Goal: Complete application form

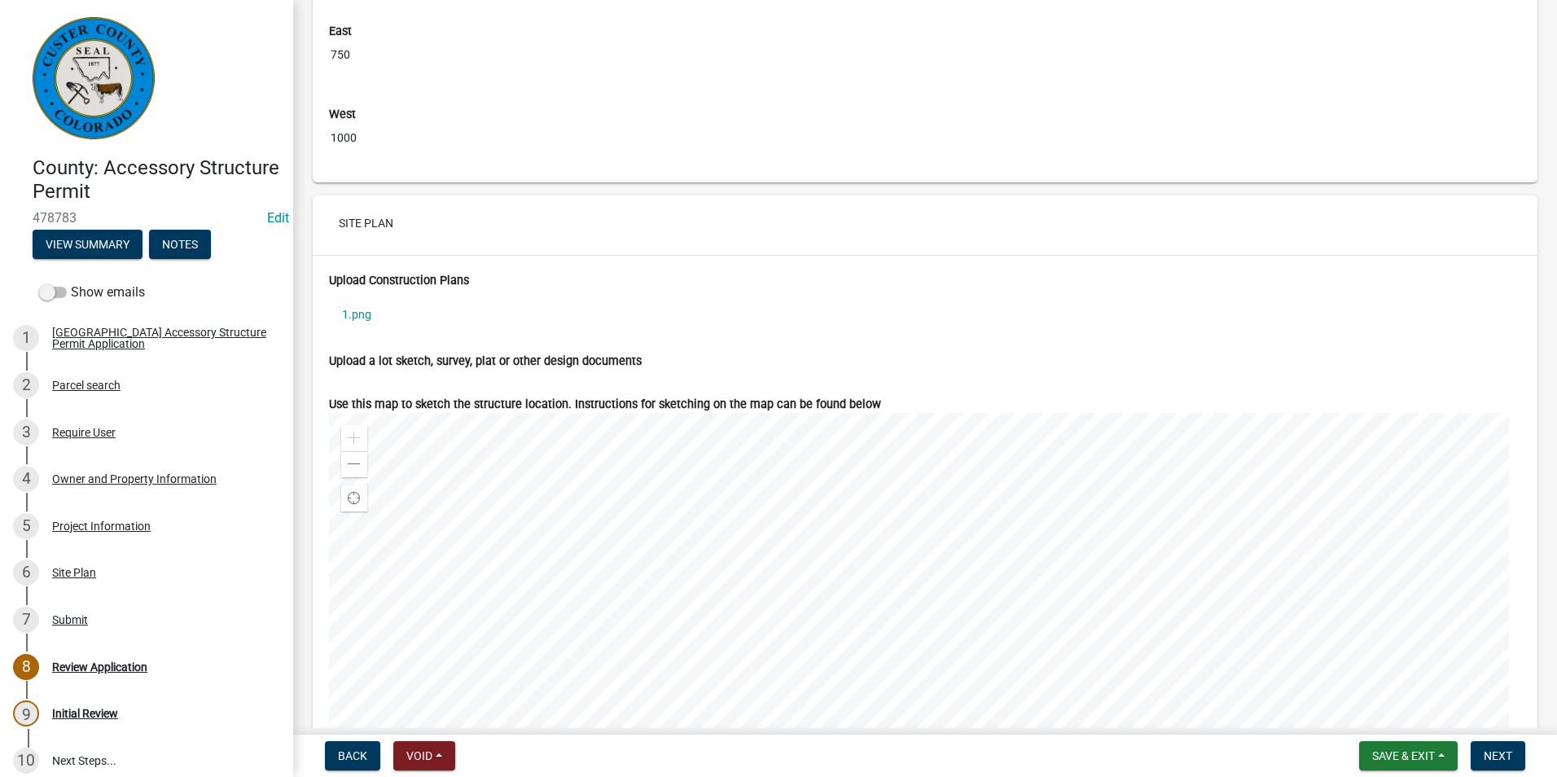
scroll to position [5861, 0]
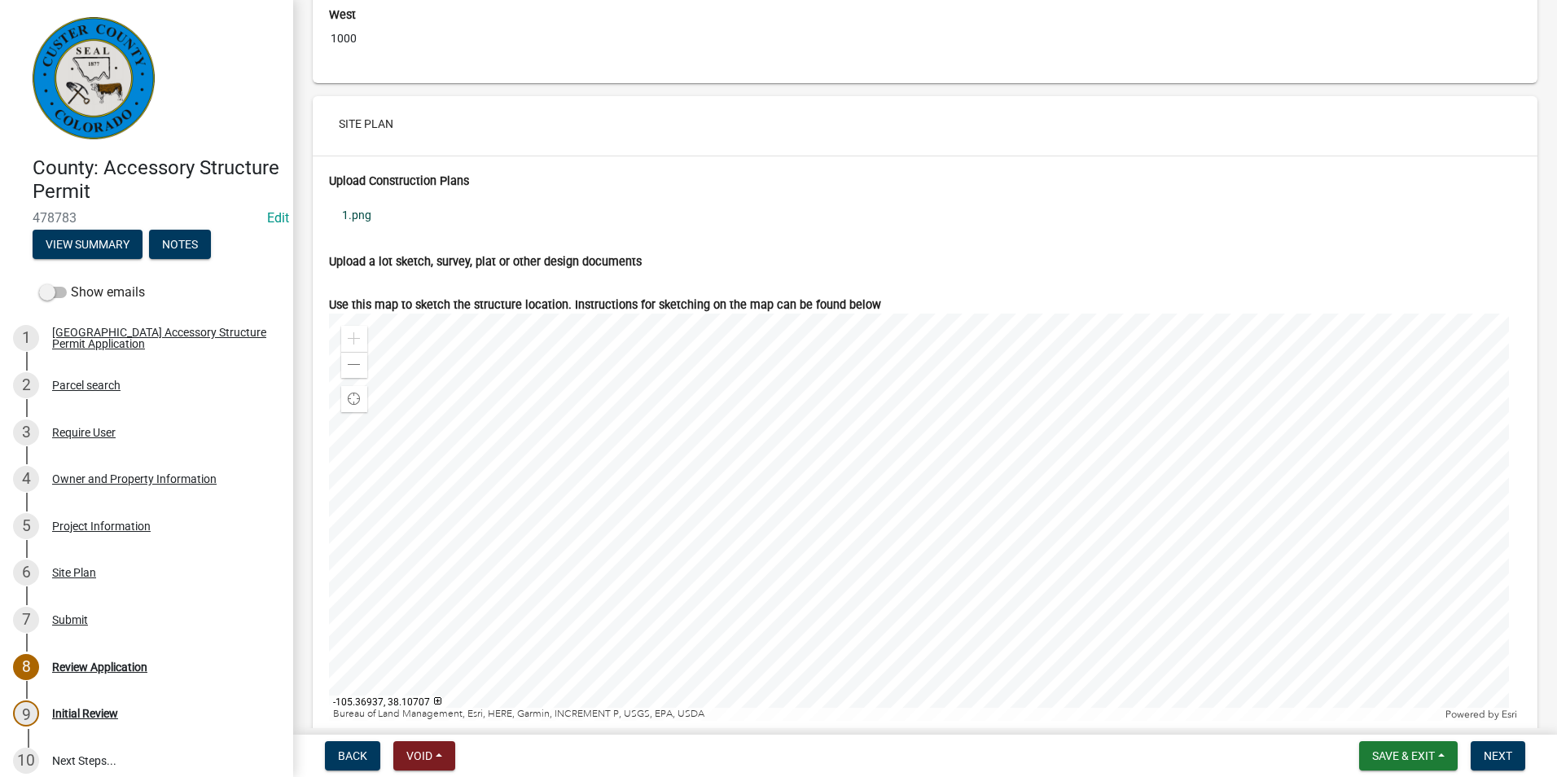
click at [365, 229] on link "1.png" at bounding box center [925, 214] width 1192 height 37
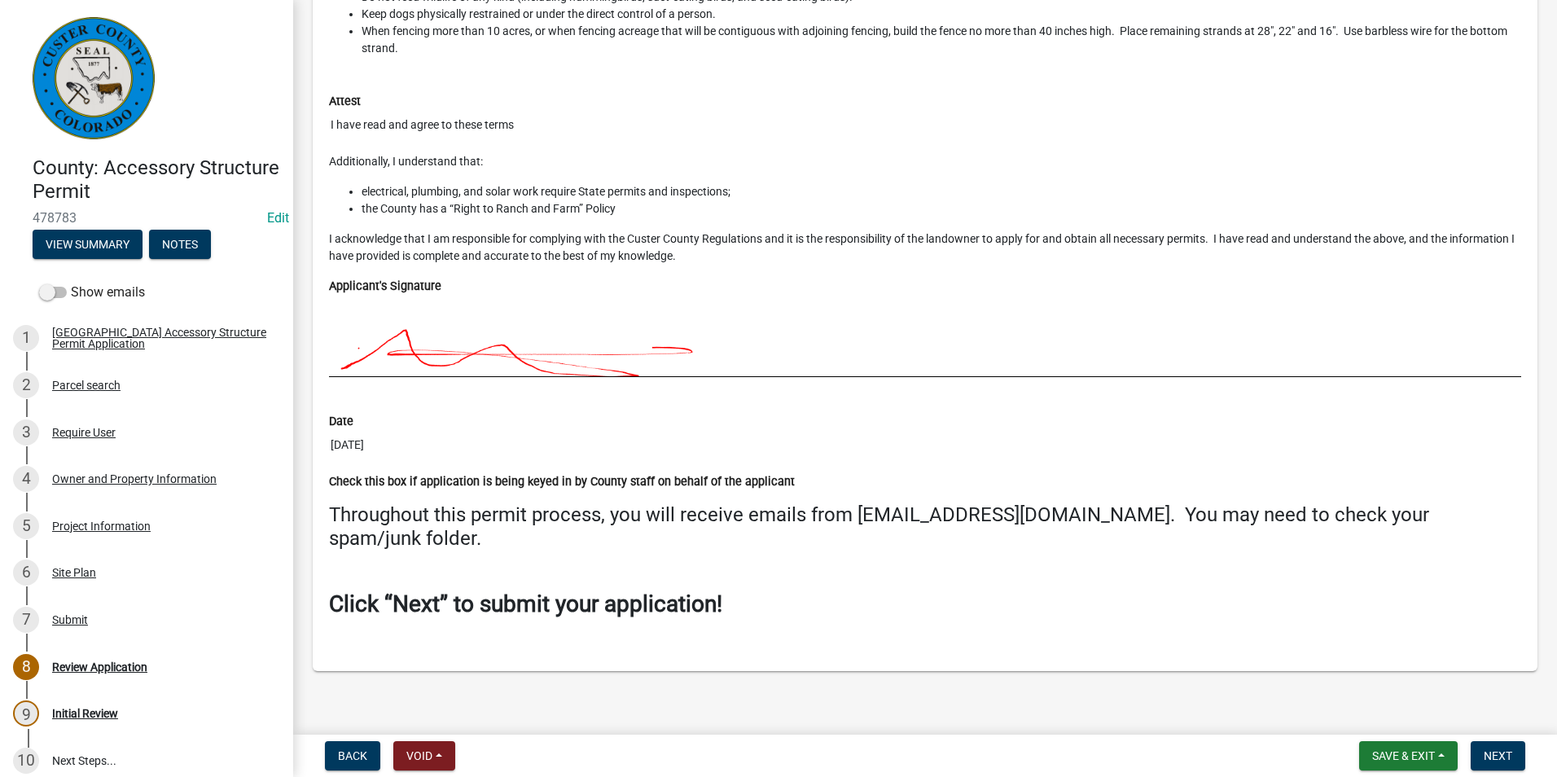
scroll to position [6924, 0]
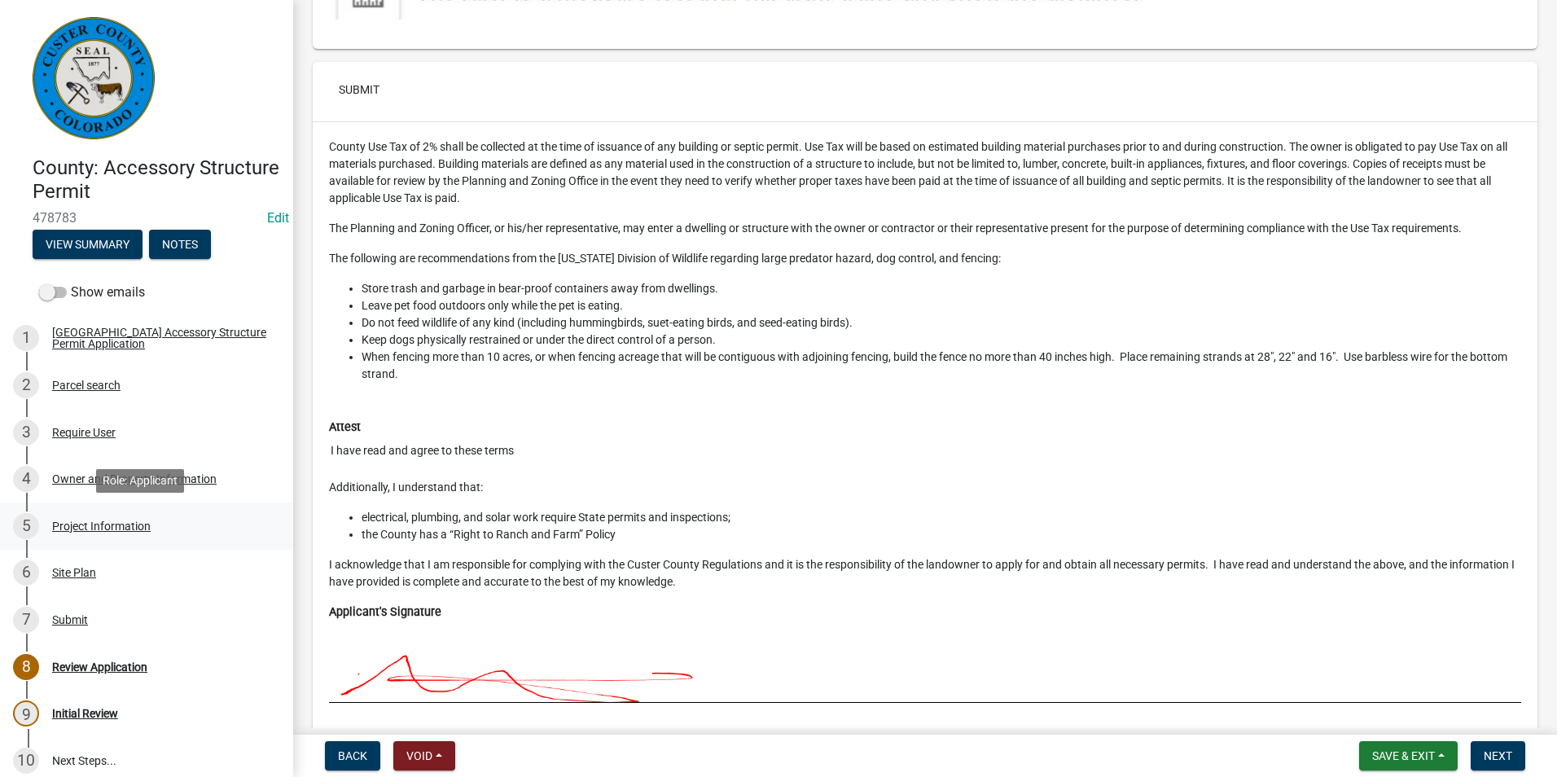
click at [109, 520] on div "Project Information" at bounding box center [101, 525] width 99 height 11
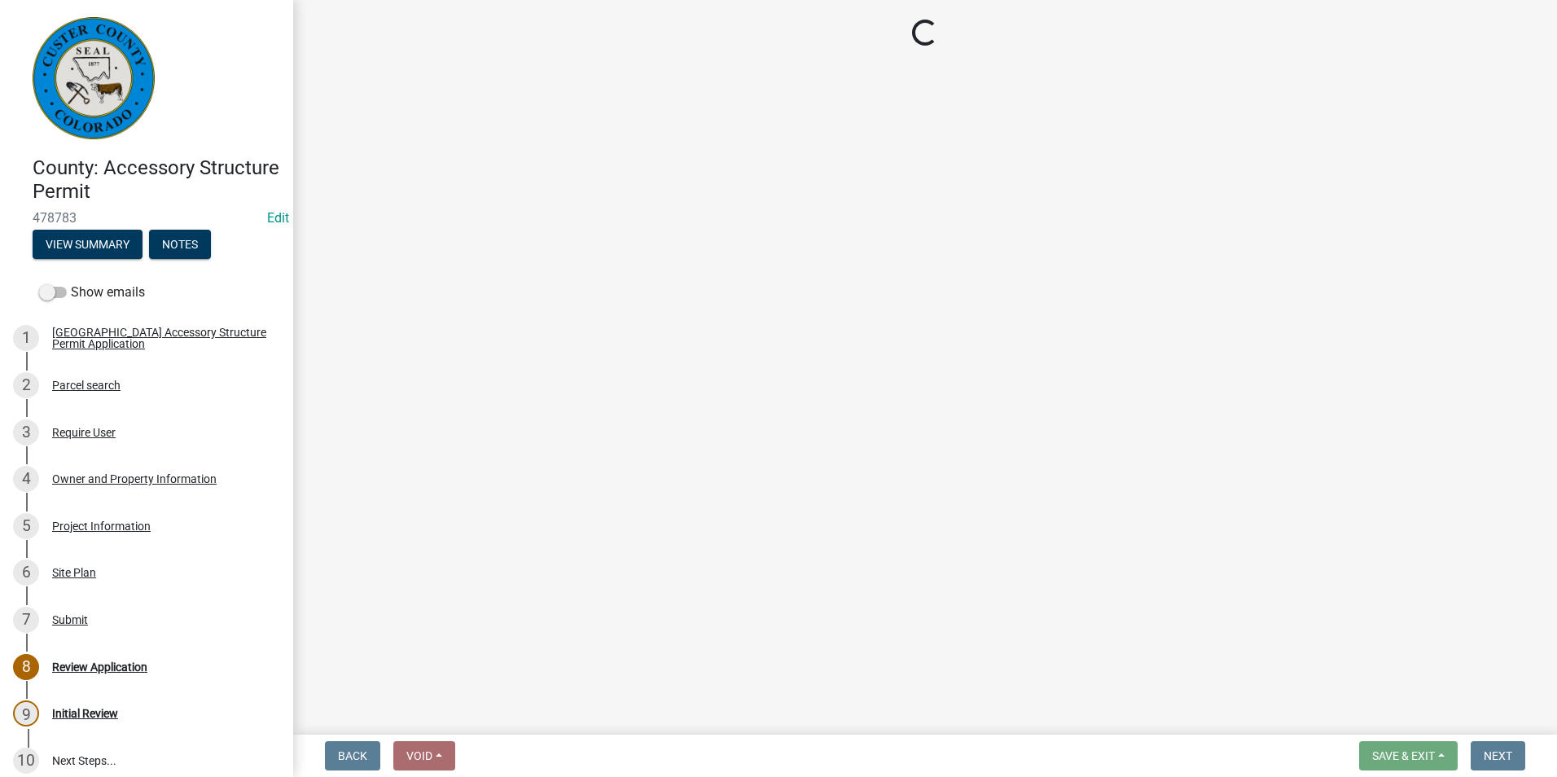
select select "CO"
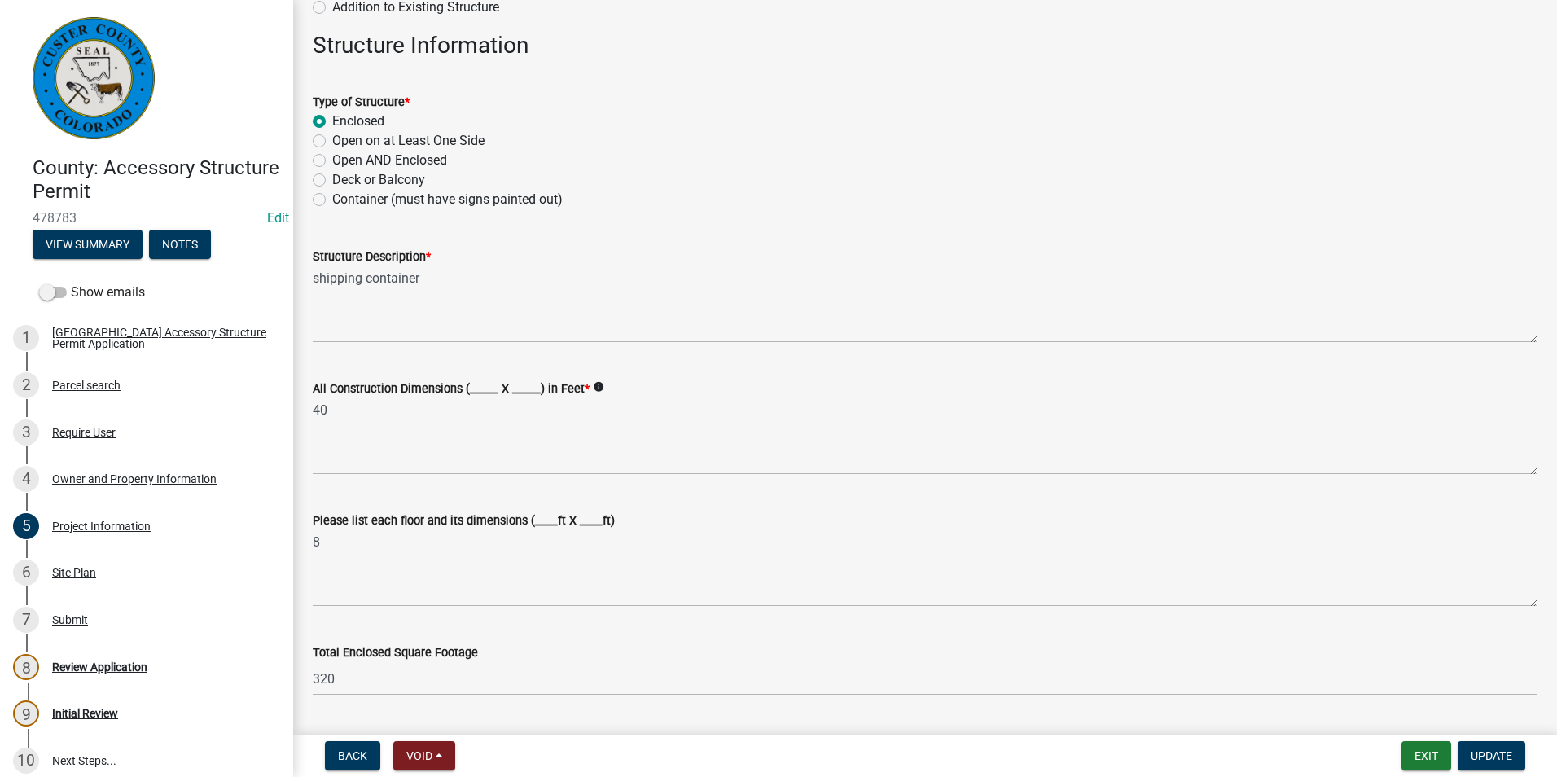
scroll to position [244, 0]
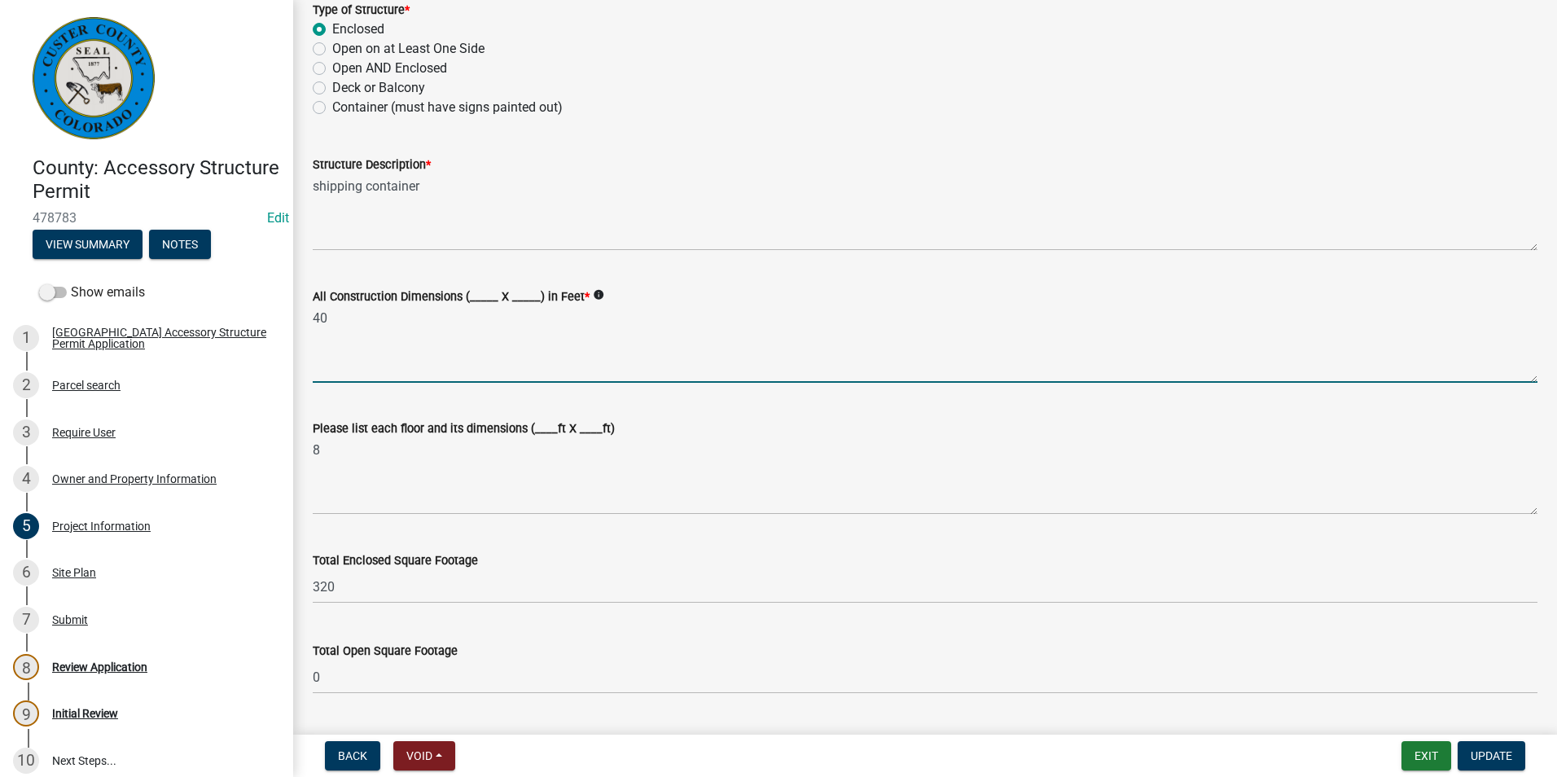
click at [380, 348] on textarea "40" at bounding box center [925, 344] width 1224 height 77
type textarea "4"
type textarea "8x40"
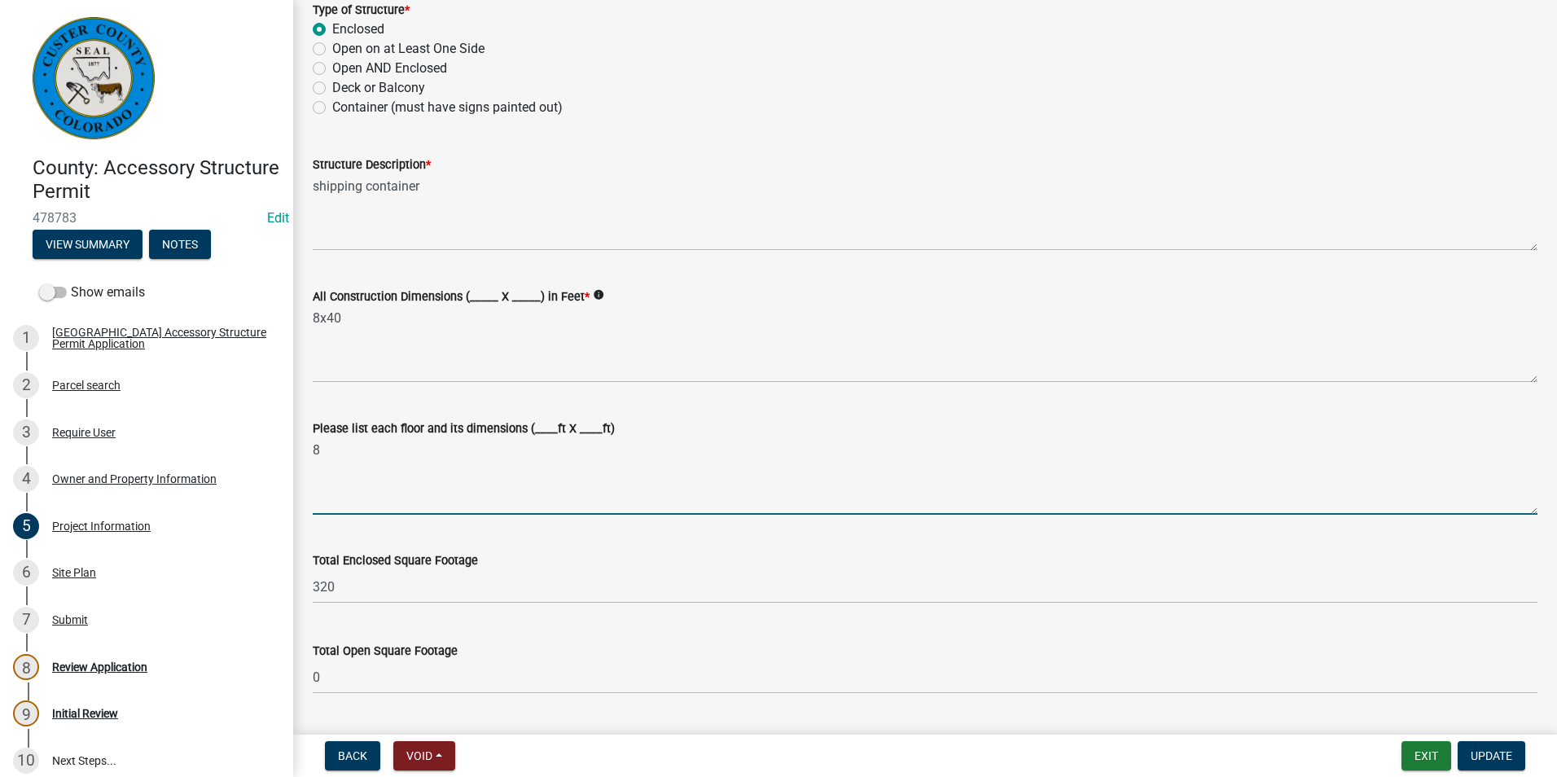
click at [398, 450] on textarea "8" at bounding box center [925, 476] width 1224 height 77
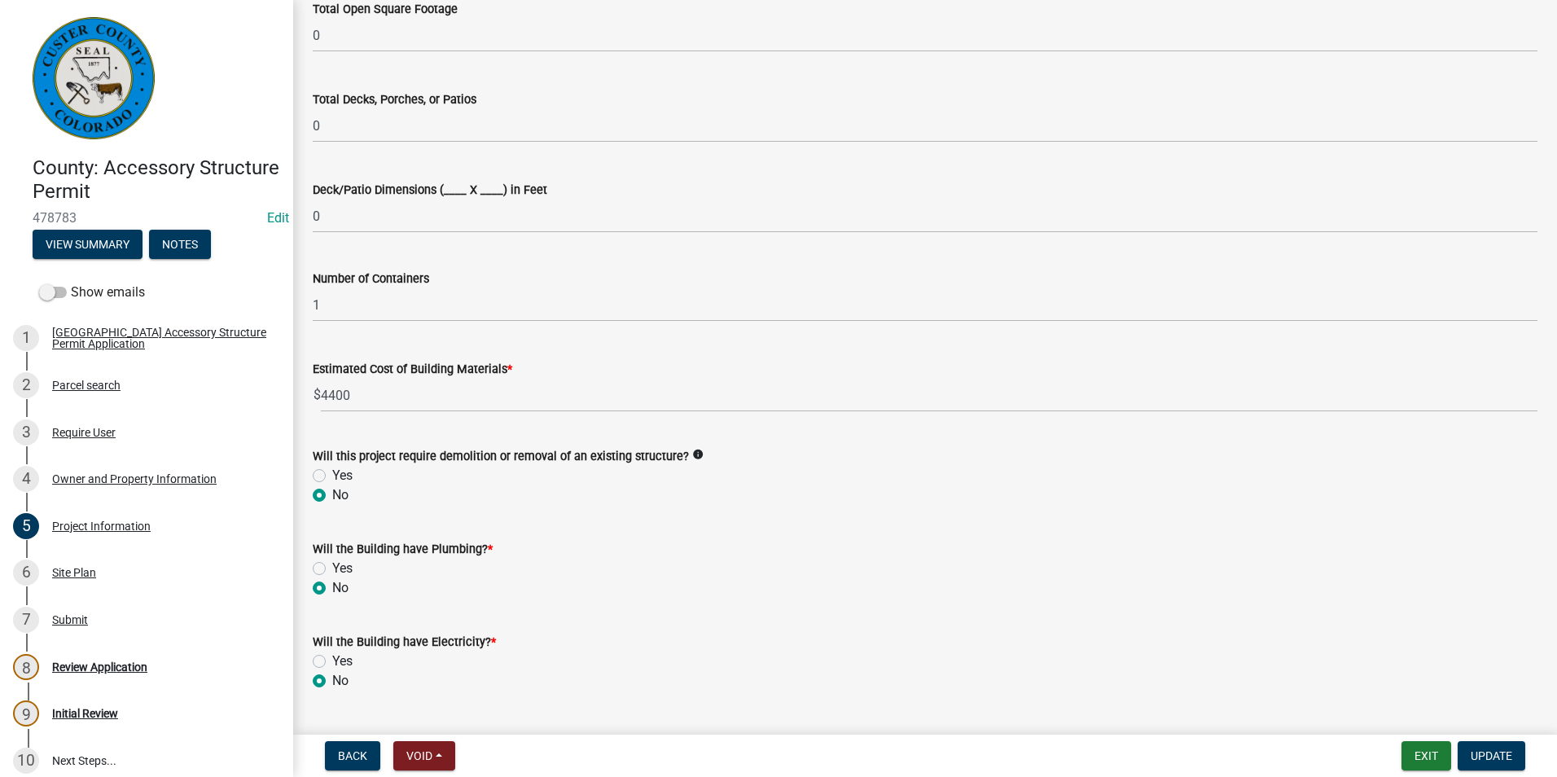
scroll to position [895, 0]
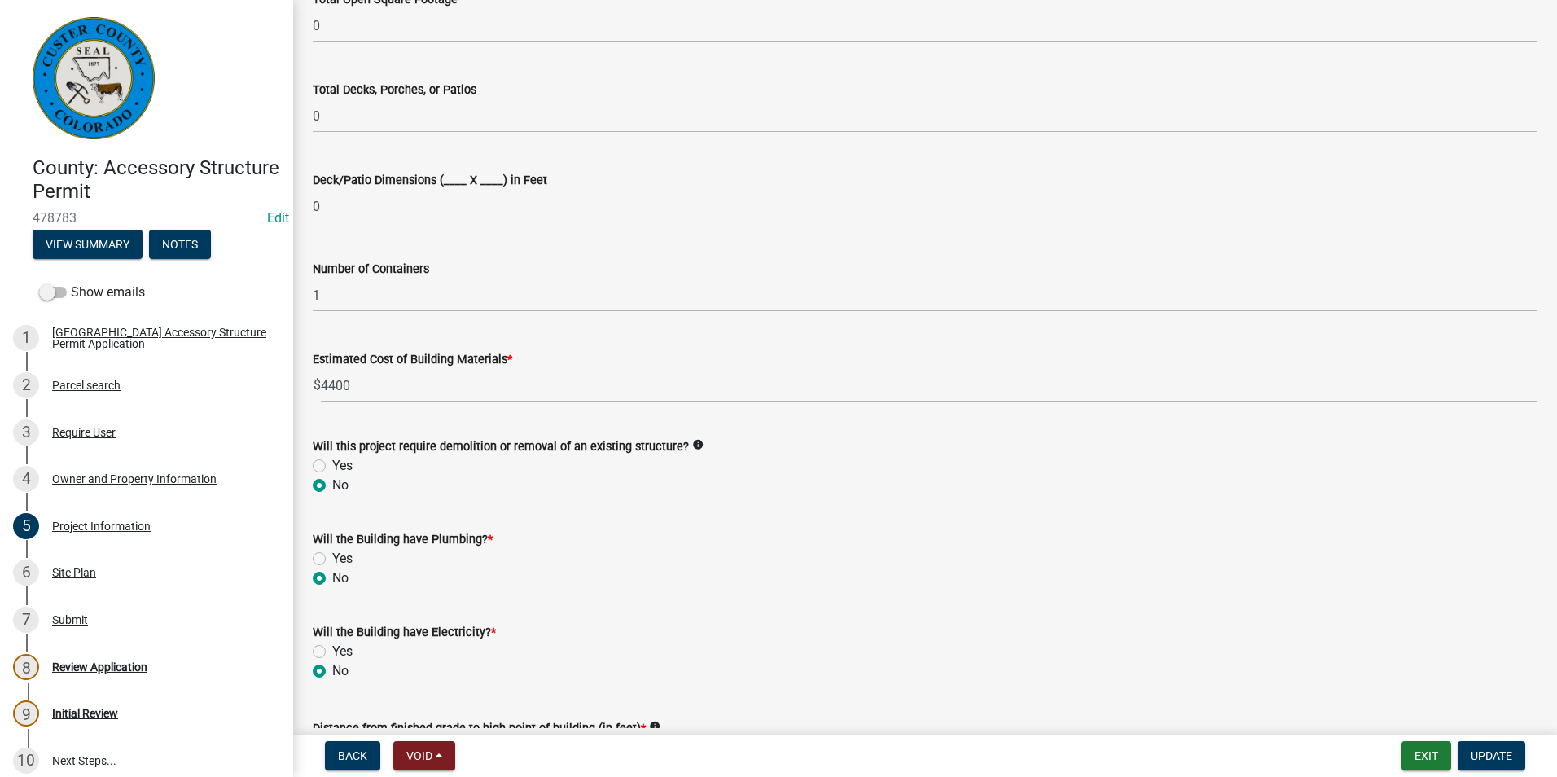
type textarea "8x40"
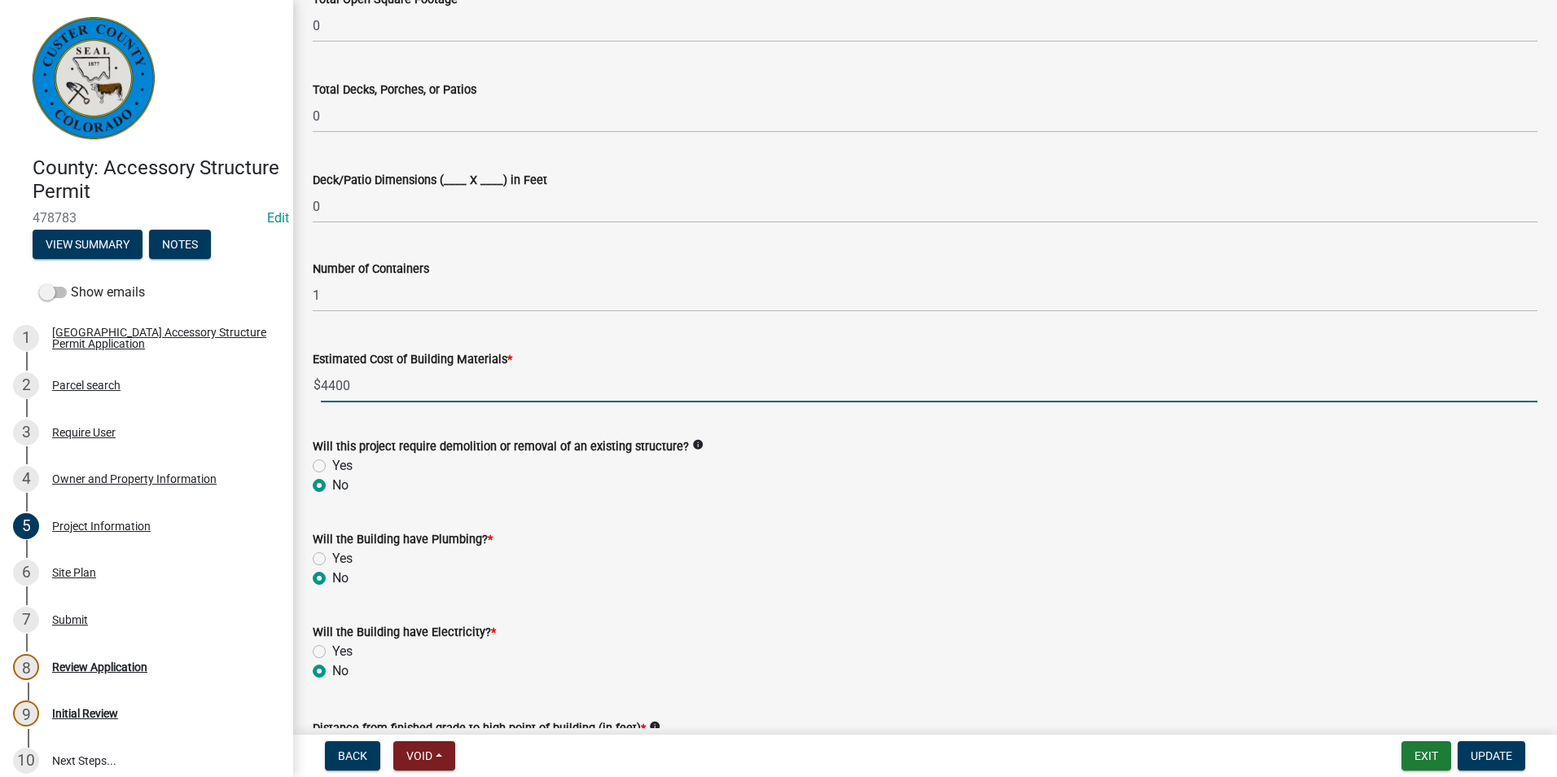
drag, startPoint x: 427, startPoint y: 392, endPoint x: 321, endPoint y: 401, distance: 106.2
click at [321, 401] on input "4400" at bounding box center [929, 385] width 1216 height 33
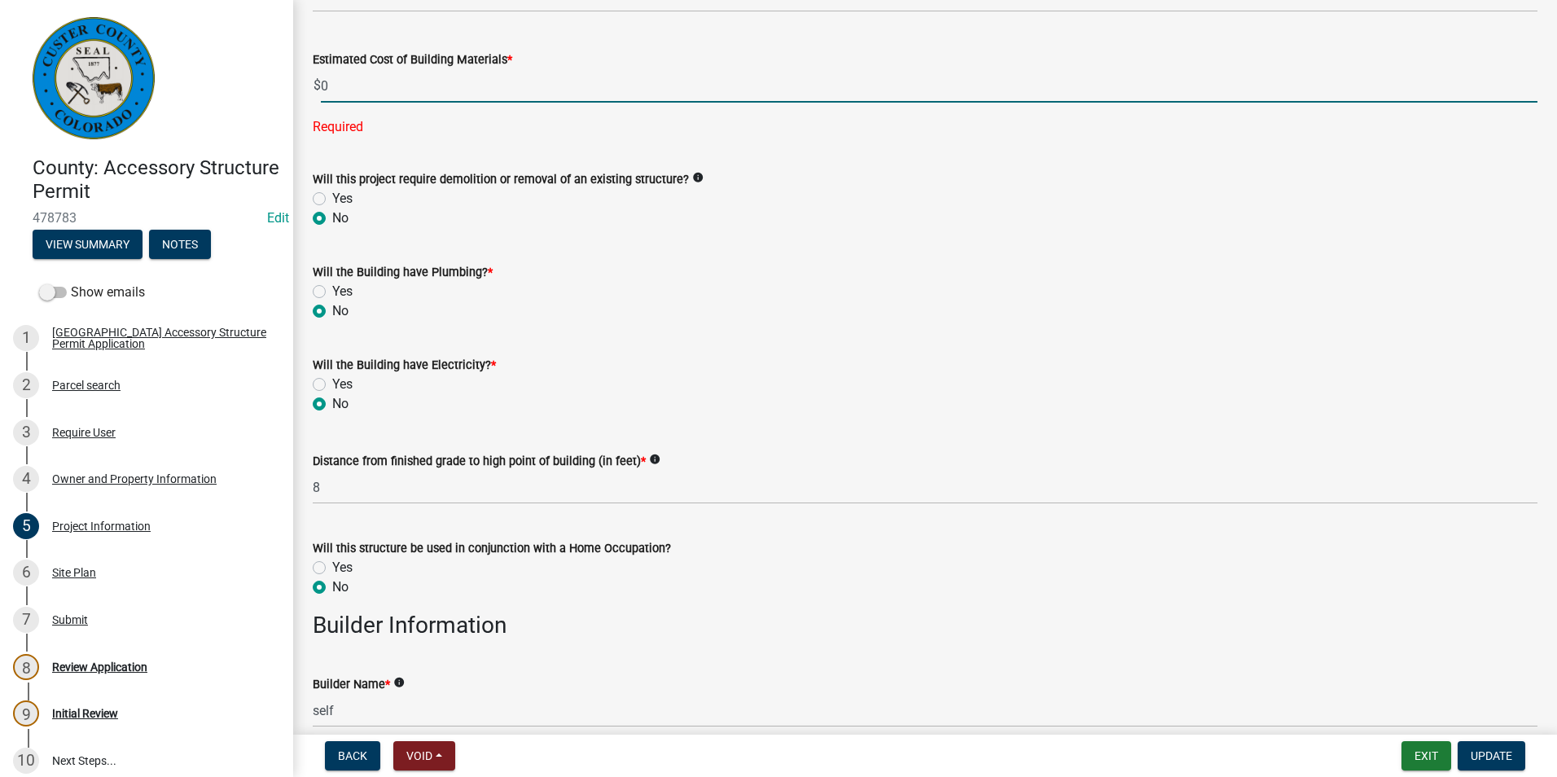
scroll to position [1293, 0]
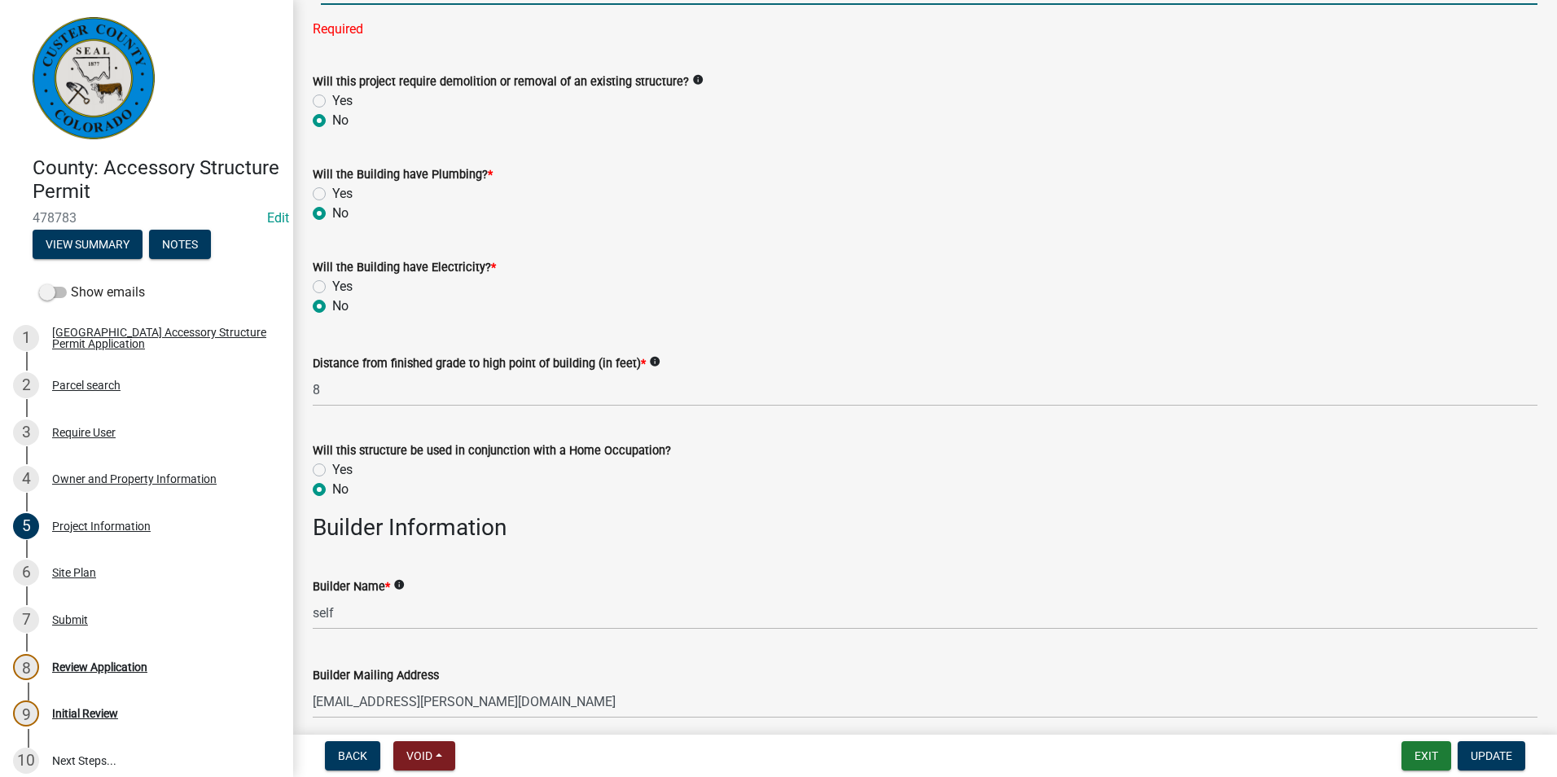
type input "0"
click at [470, 293] on wm-data-entity-input "Will the Building have Electricity? * Yes No" at bounding box center [925, 284] width 1224 height 93
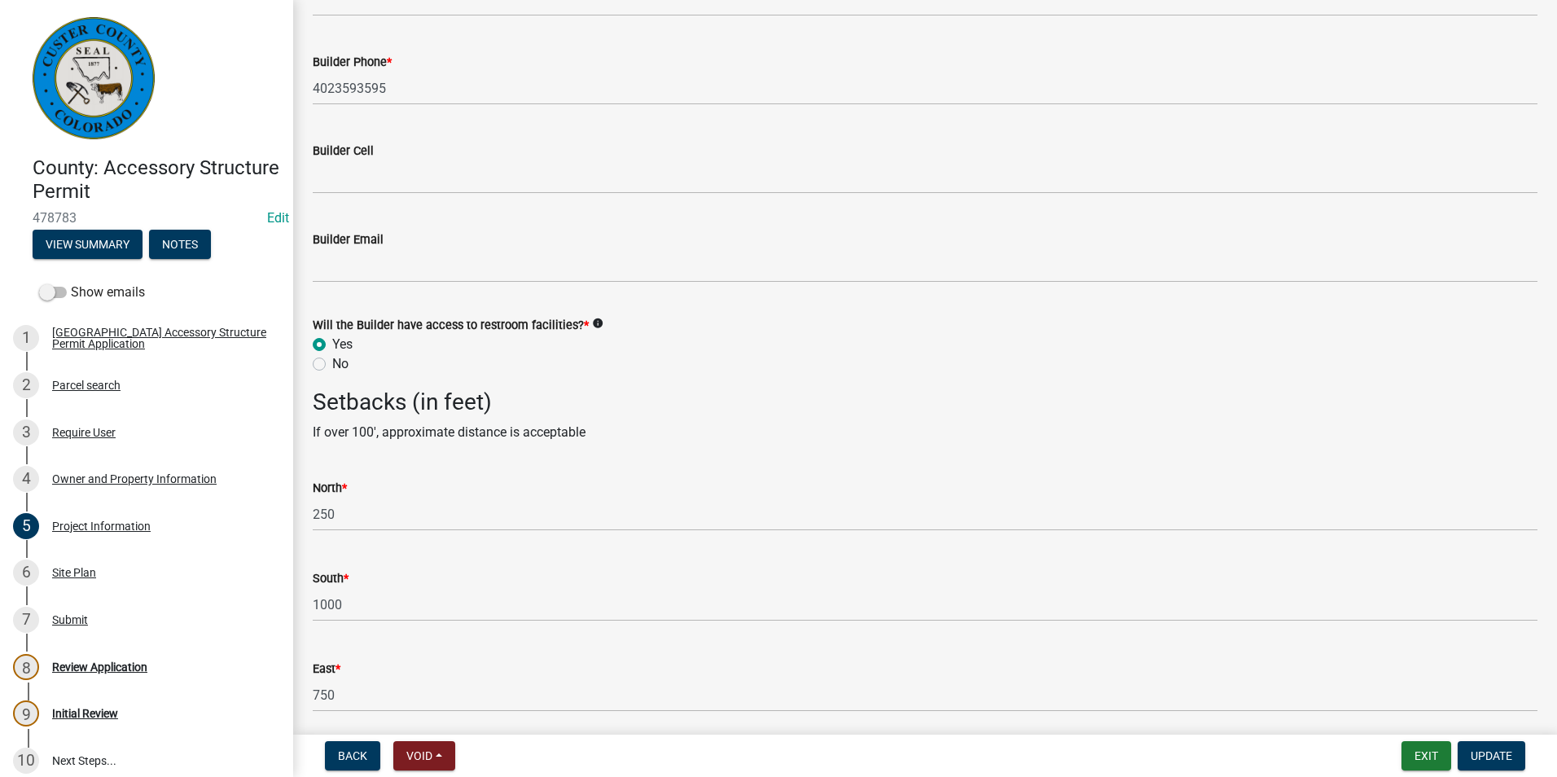
scroll to position [2351, 0]
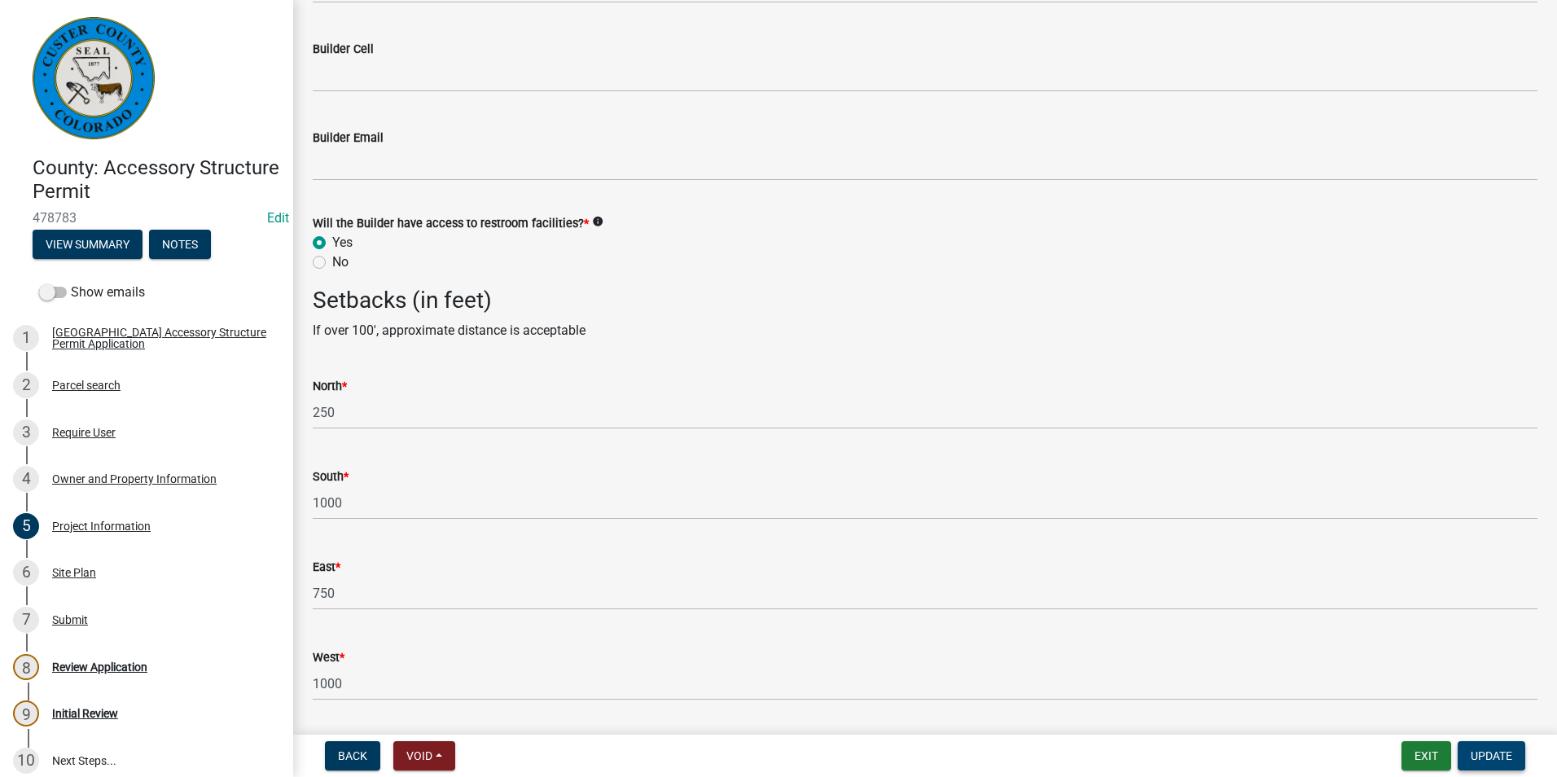
click at [1496, 752] on span "Update" at bounding box center [1491, 755] width 42 height 13
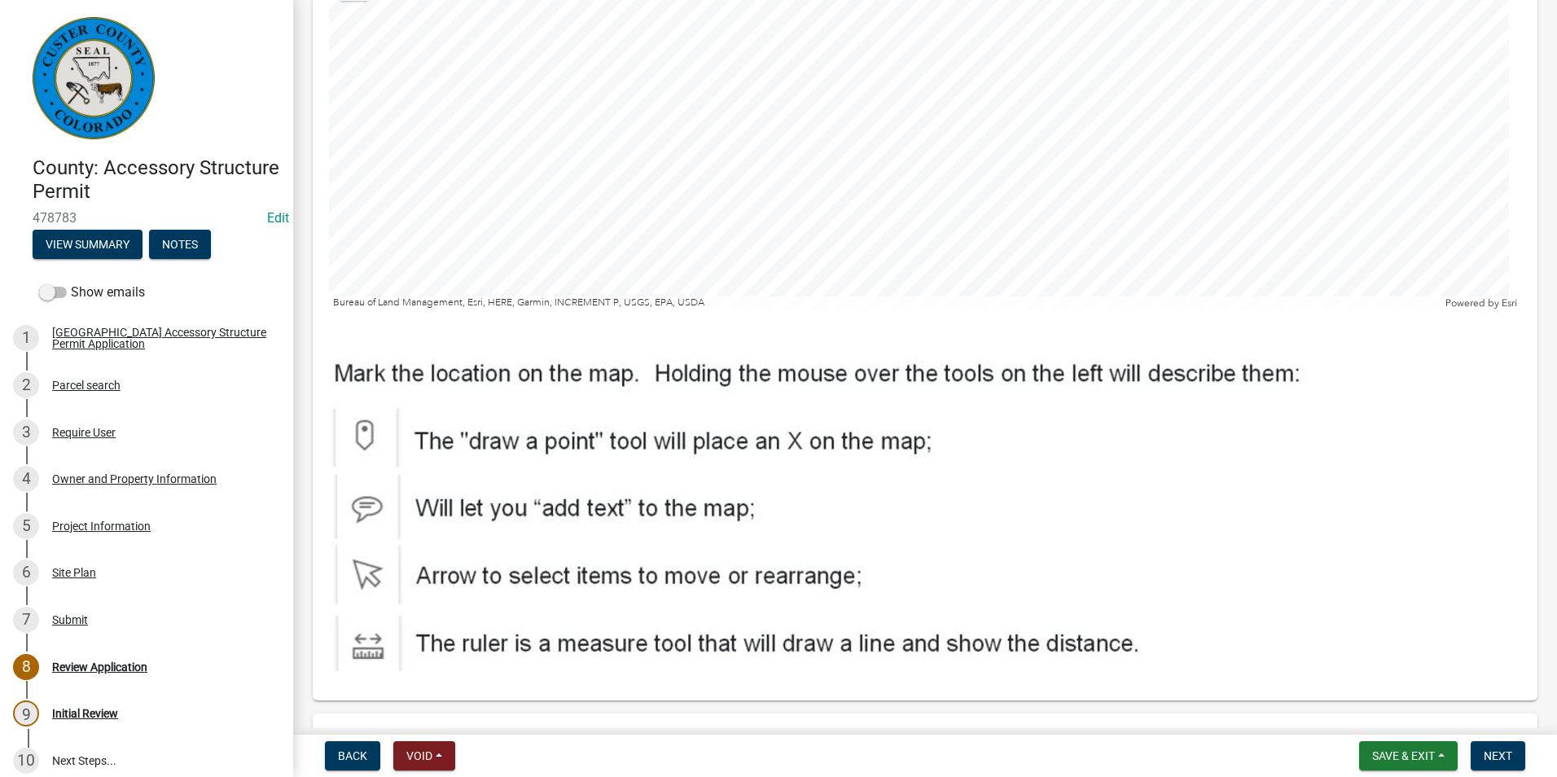
scroll to position [5947, 0]
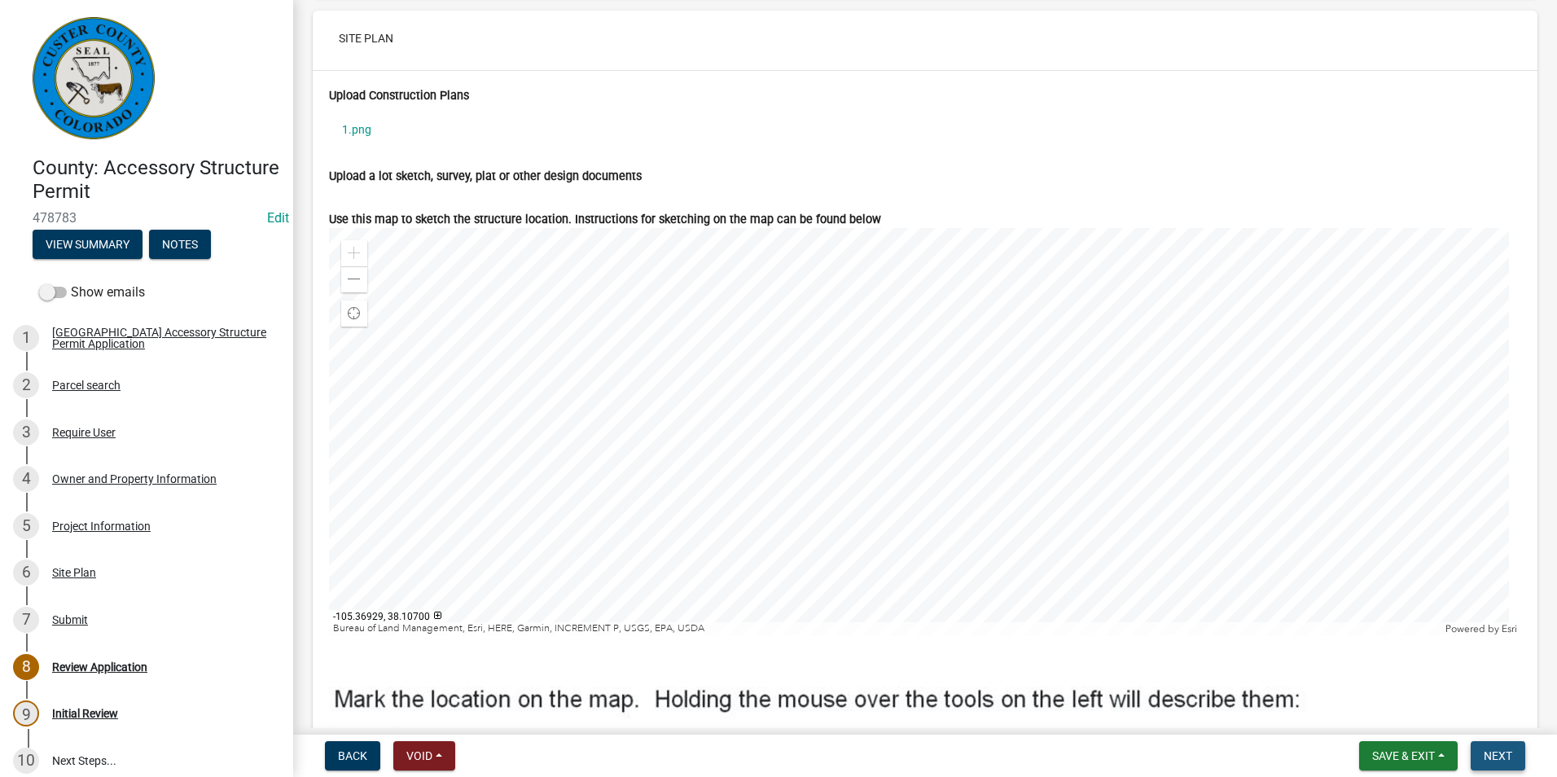
click at [1500, 760] on span "Next" at bounding box center [1497, 755] width 28 height 13
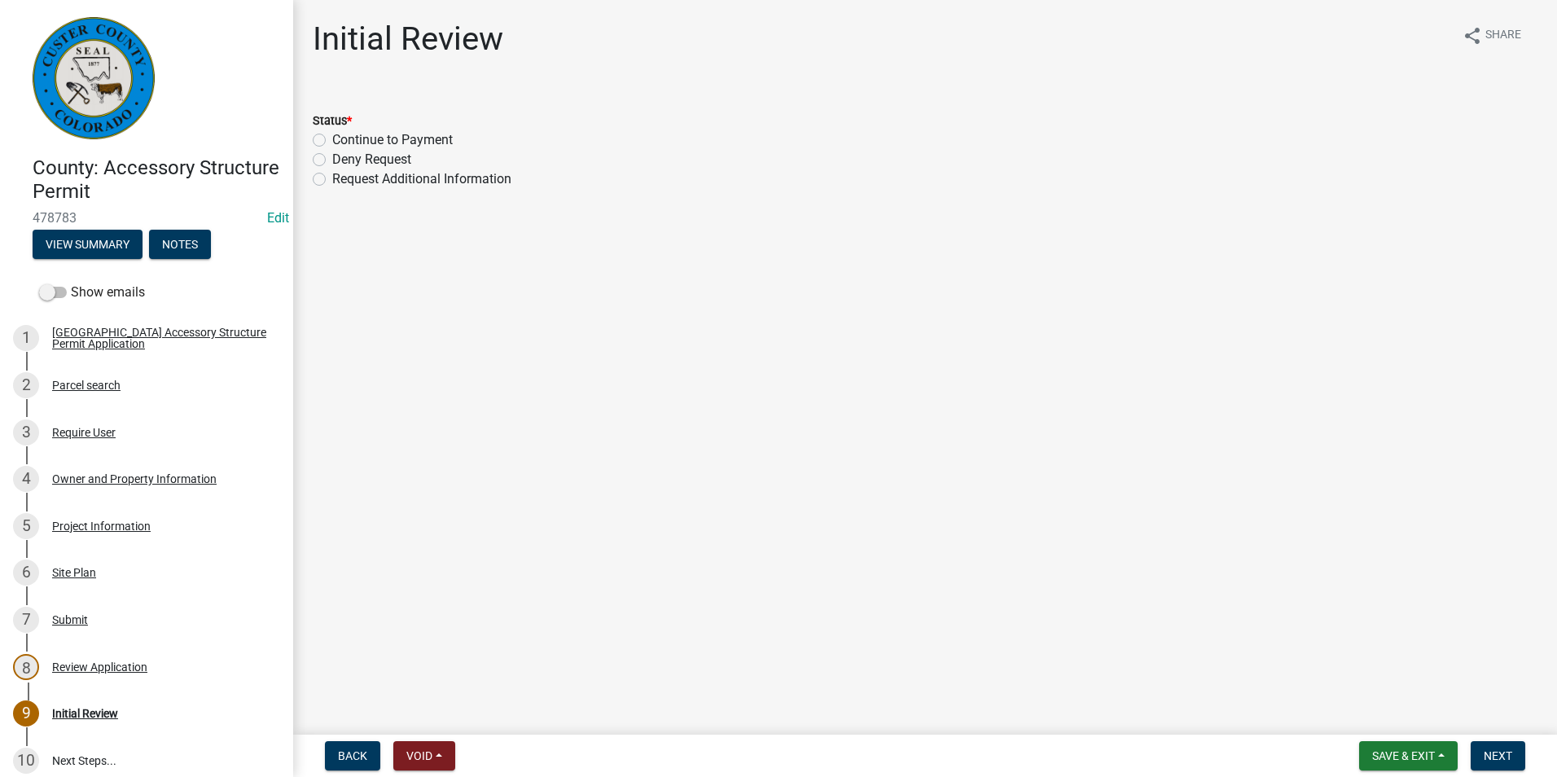
click at [332, 139] on label "Continue to Payment" at bounding box center [392, 140] width 120 height 20
click at [332, 139] on input "Continue to Payment" at bounding box center [337, 135] width 11 height 11
radio input "true"
click at [1504, 756] on span "Next" at bounding box center [1497, 755] width 28 height 13
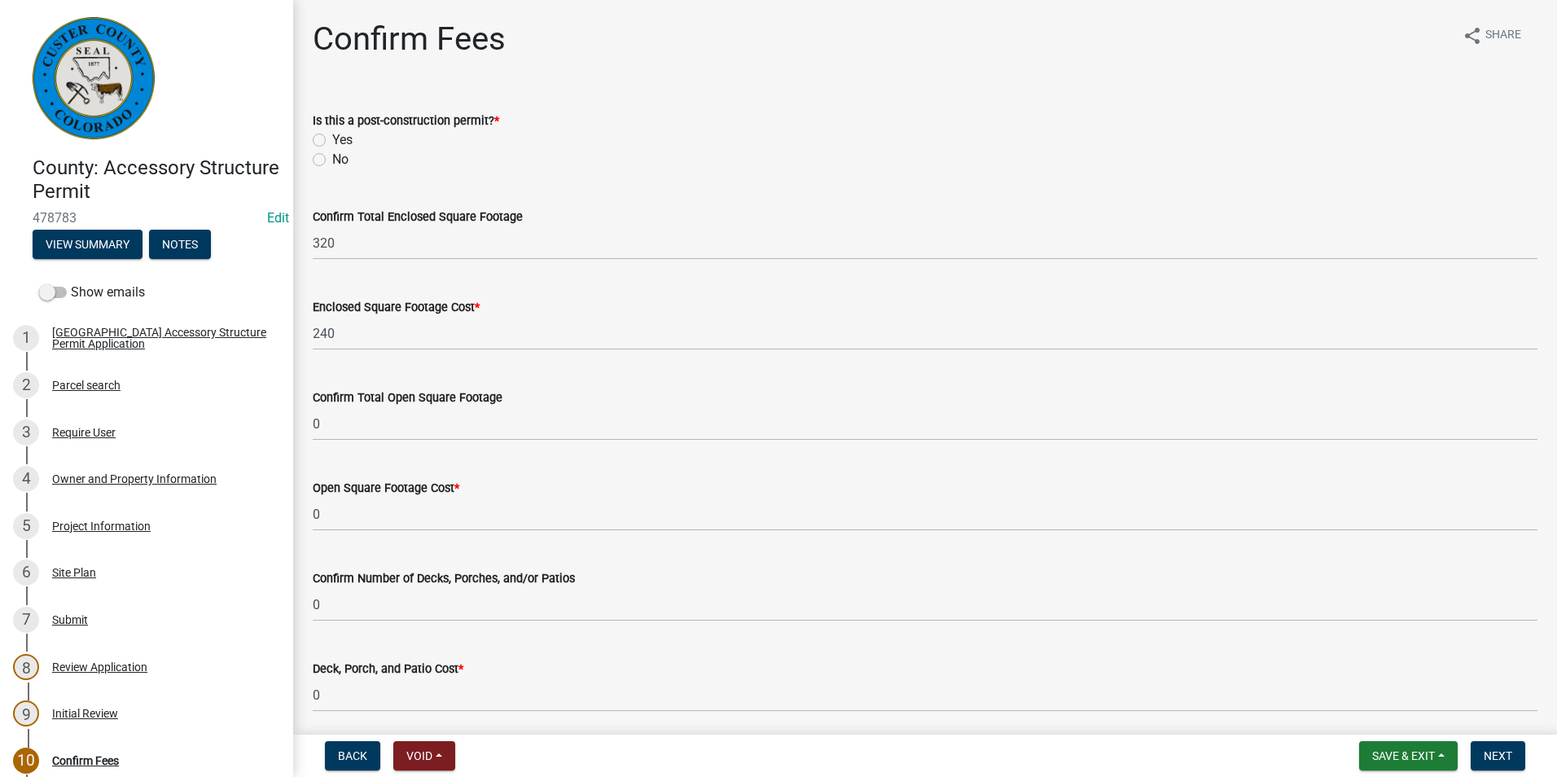
click at [332, 160] on label "No" at bounding box center [340, 160] width 16 height 20
click at [332, 160] on input "No" at bounding box center [337, 155] width 11 height 11
radio input "true"
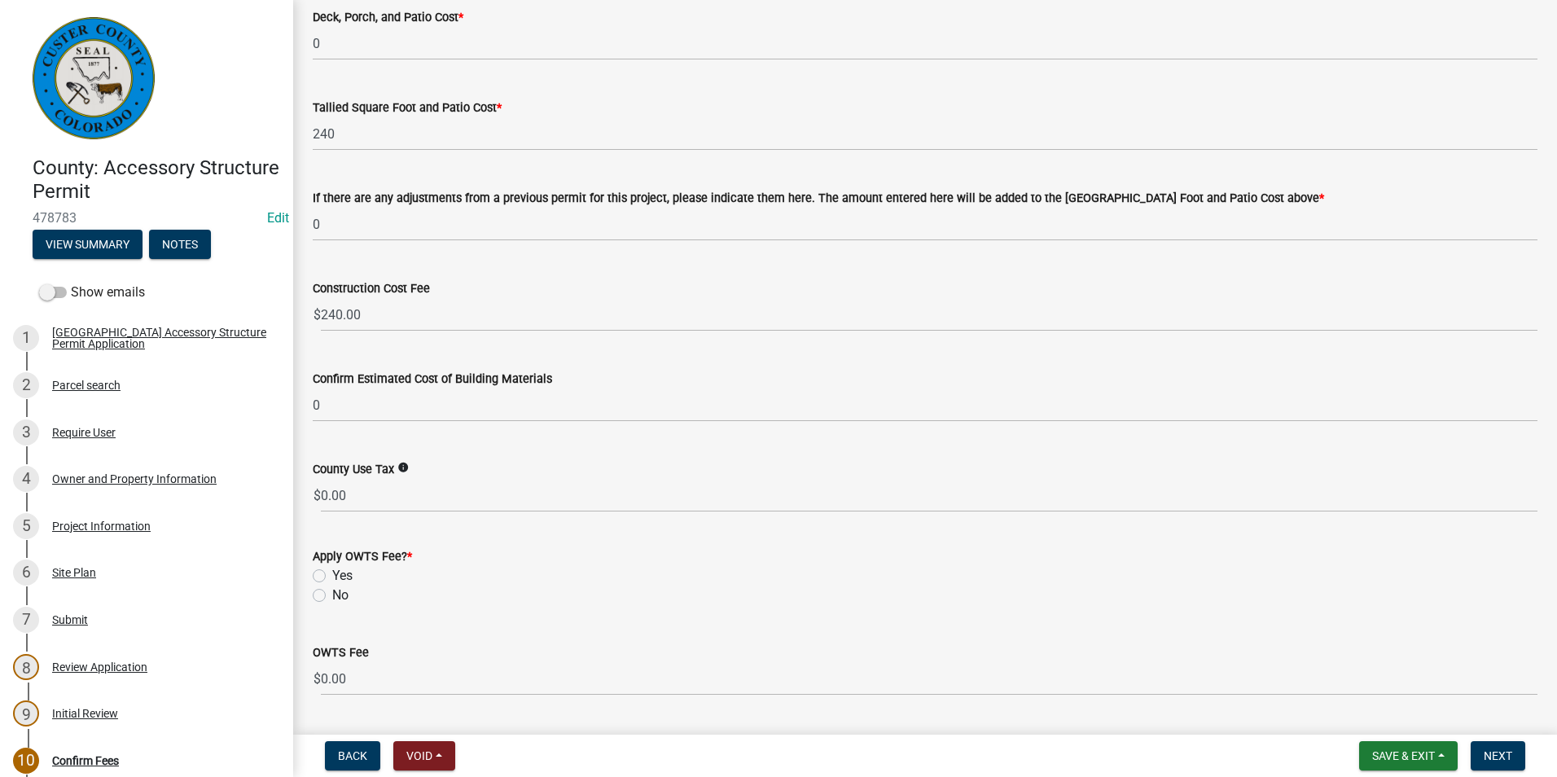
scroll to position [697, 0]
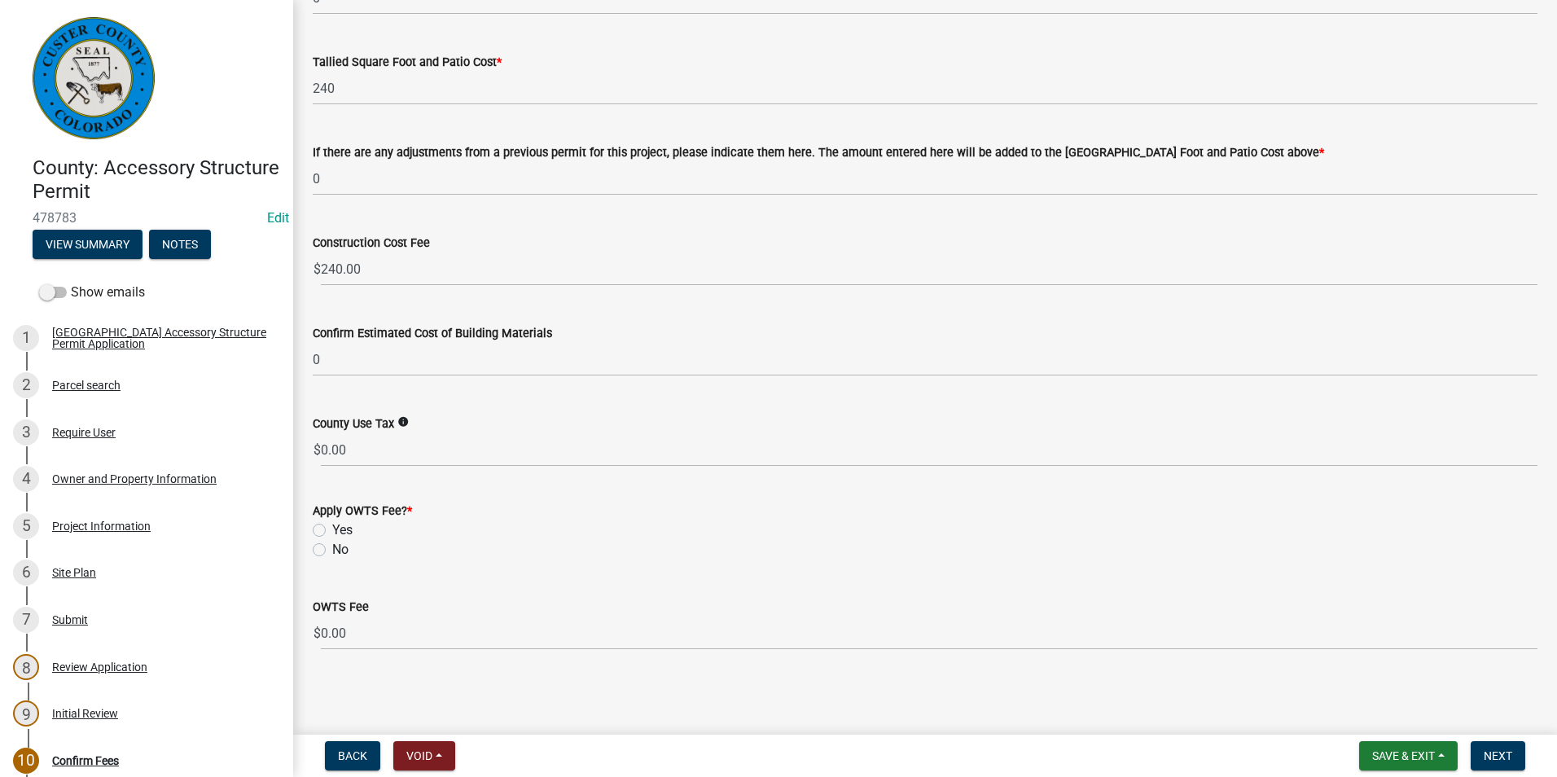
click at [332, 549] on label "No" at bounding box center [340, 550] width 16 height 20
click at [332, 549] on input "No" at bounding box center [337, 545] width 11 height 11
radio input "true"
click at [1516, 761] on button "Next" at bounding box center [1497, 755] width 55 height 29
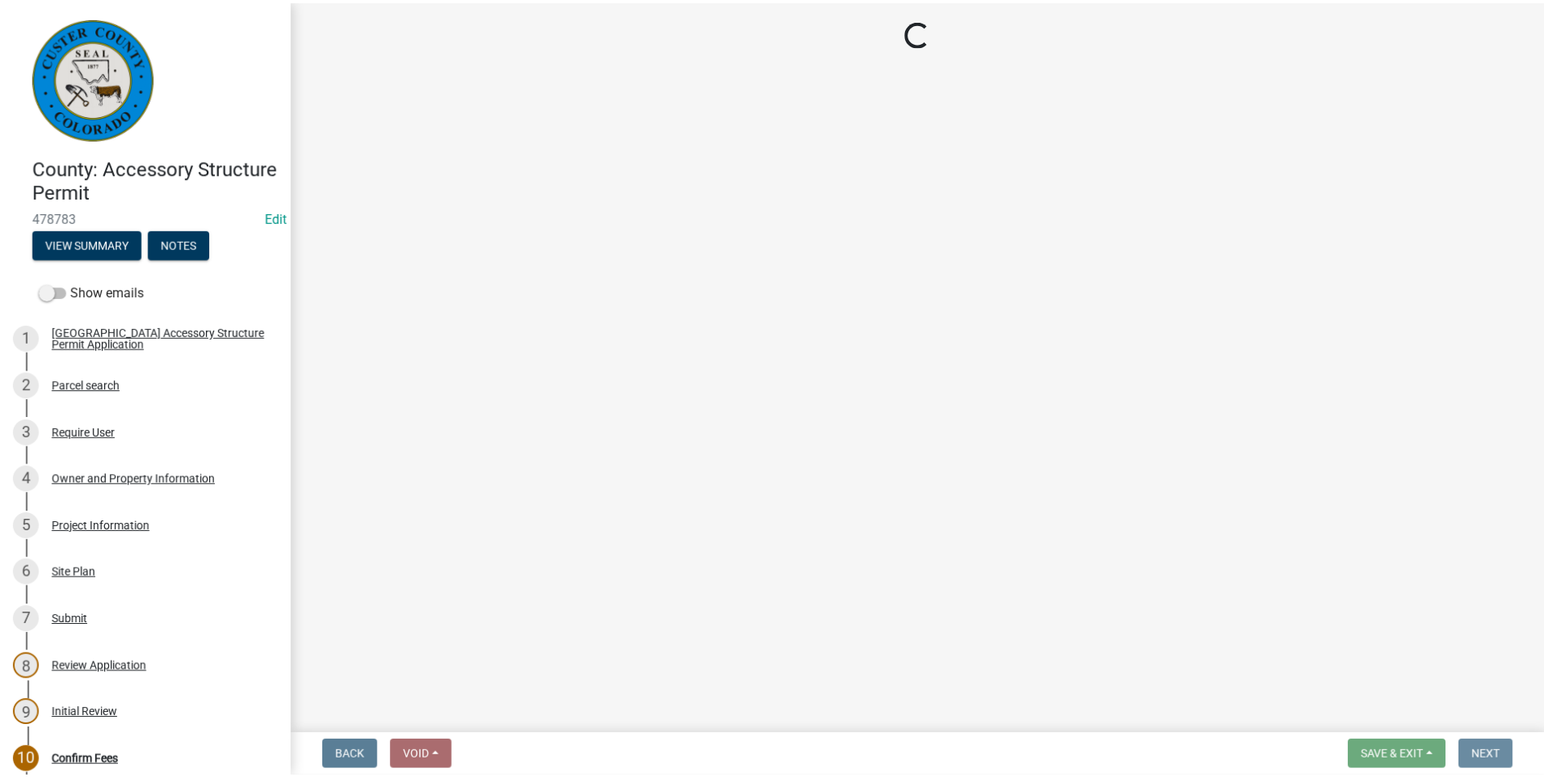
scroll to position [0, 0]
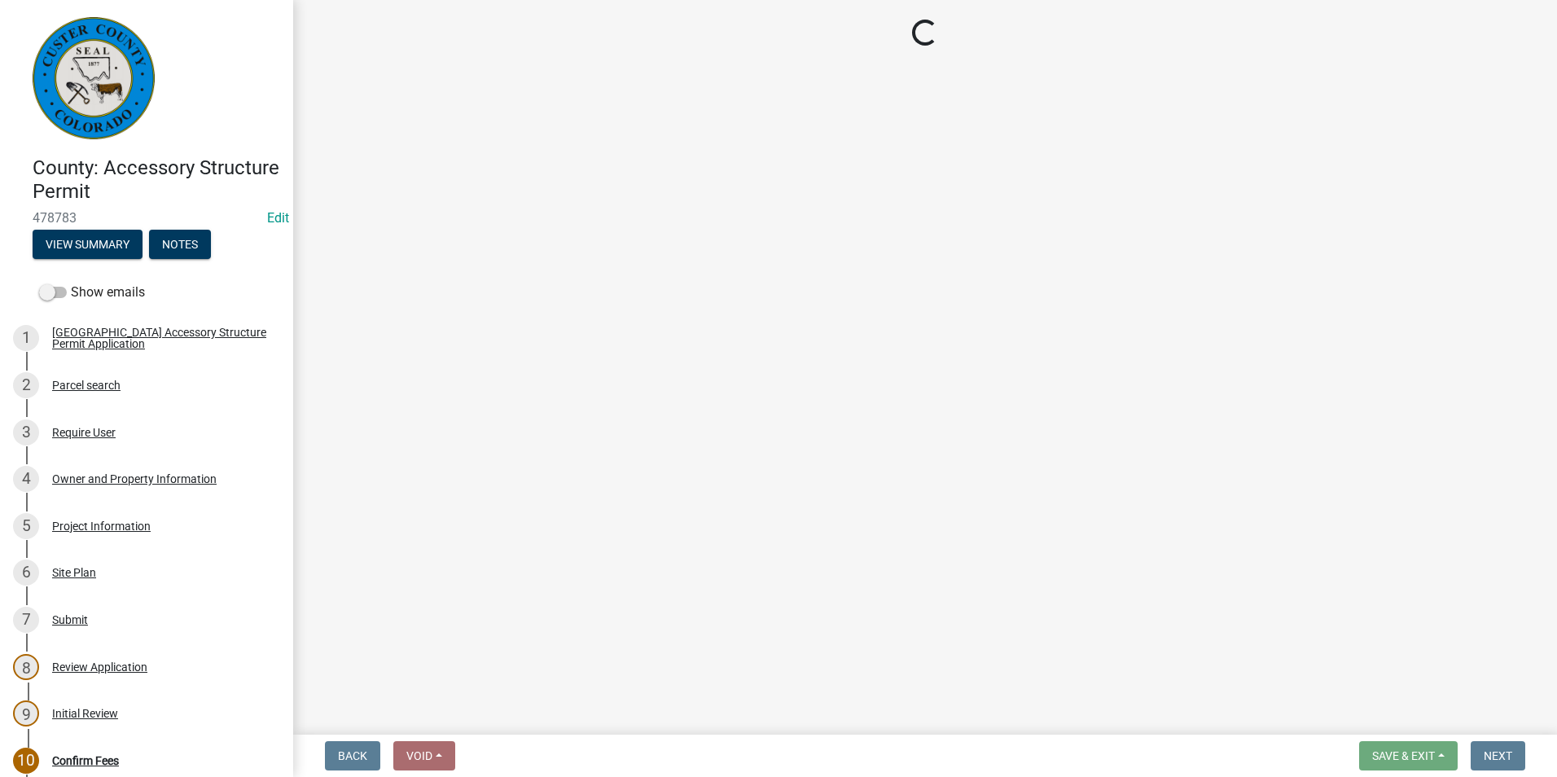
select select "3: 3"
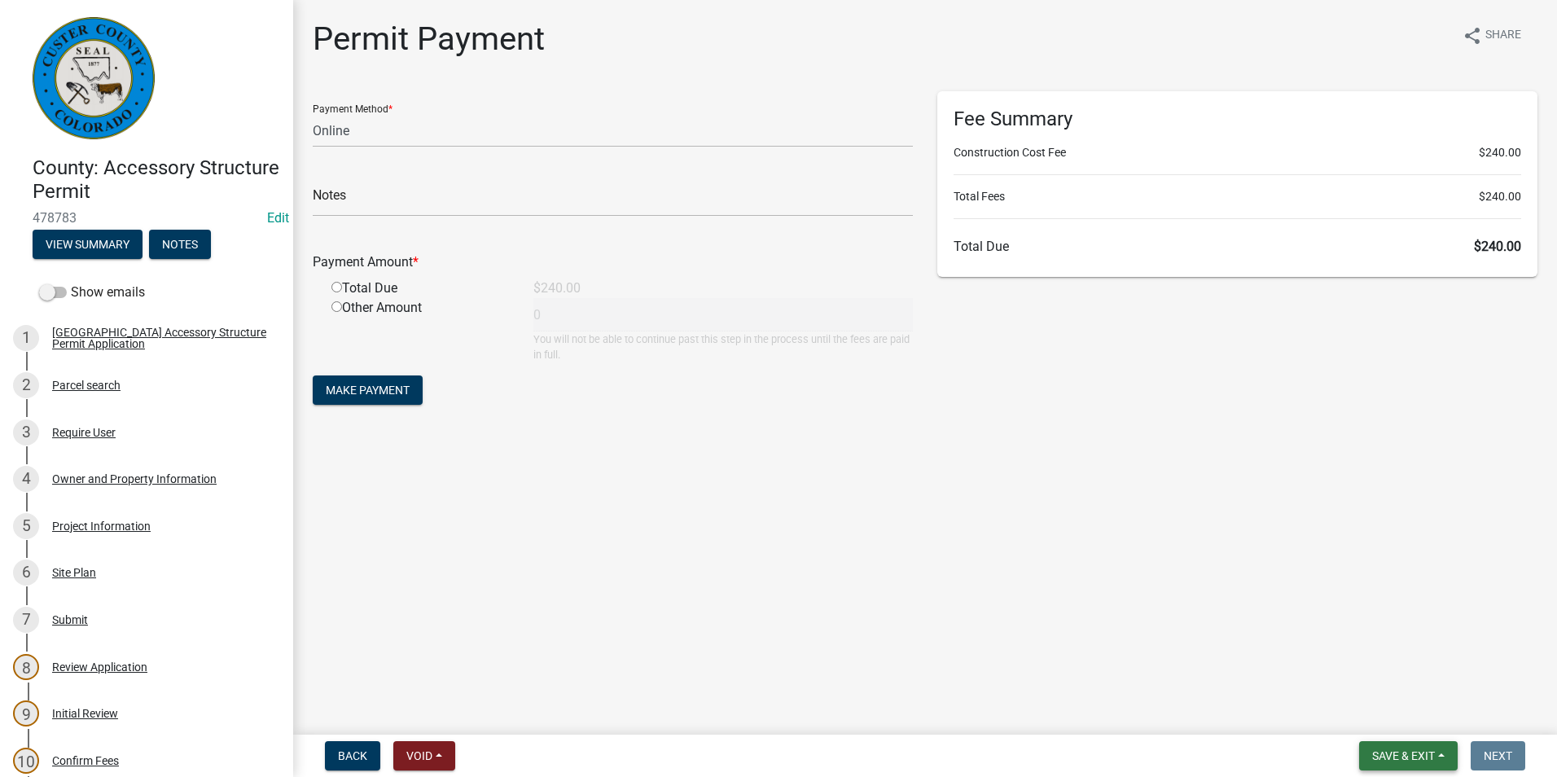
click at [1412, 752] on span "Save & Exit" at bounding box center [1403, 755] width 63 height 13
click at [1368, 713] on button "Save & Exit" at bounding box center [1392, 713] width 130 height 39
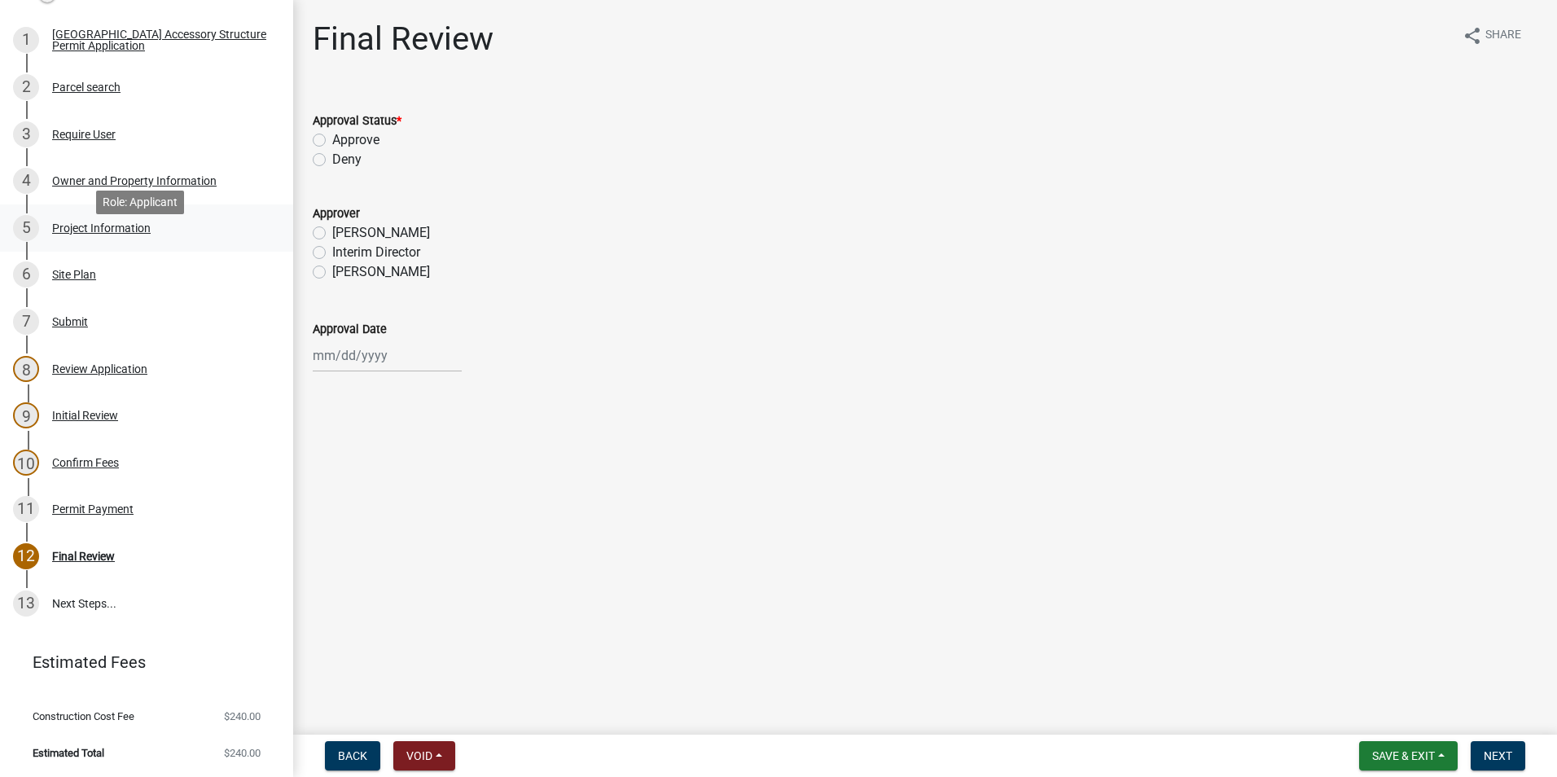
scroll to position [299, 0]
click at [69, 506] on div "Permit Payment" at bounding box center [92, 507] width 81 height 11
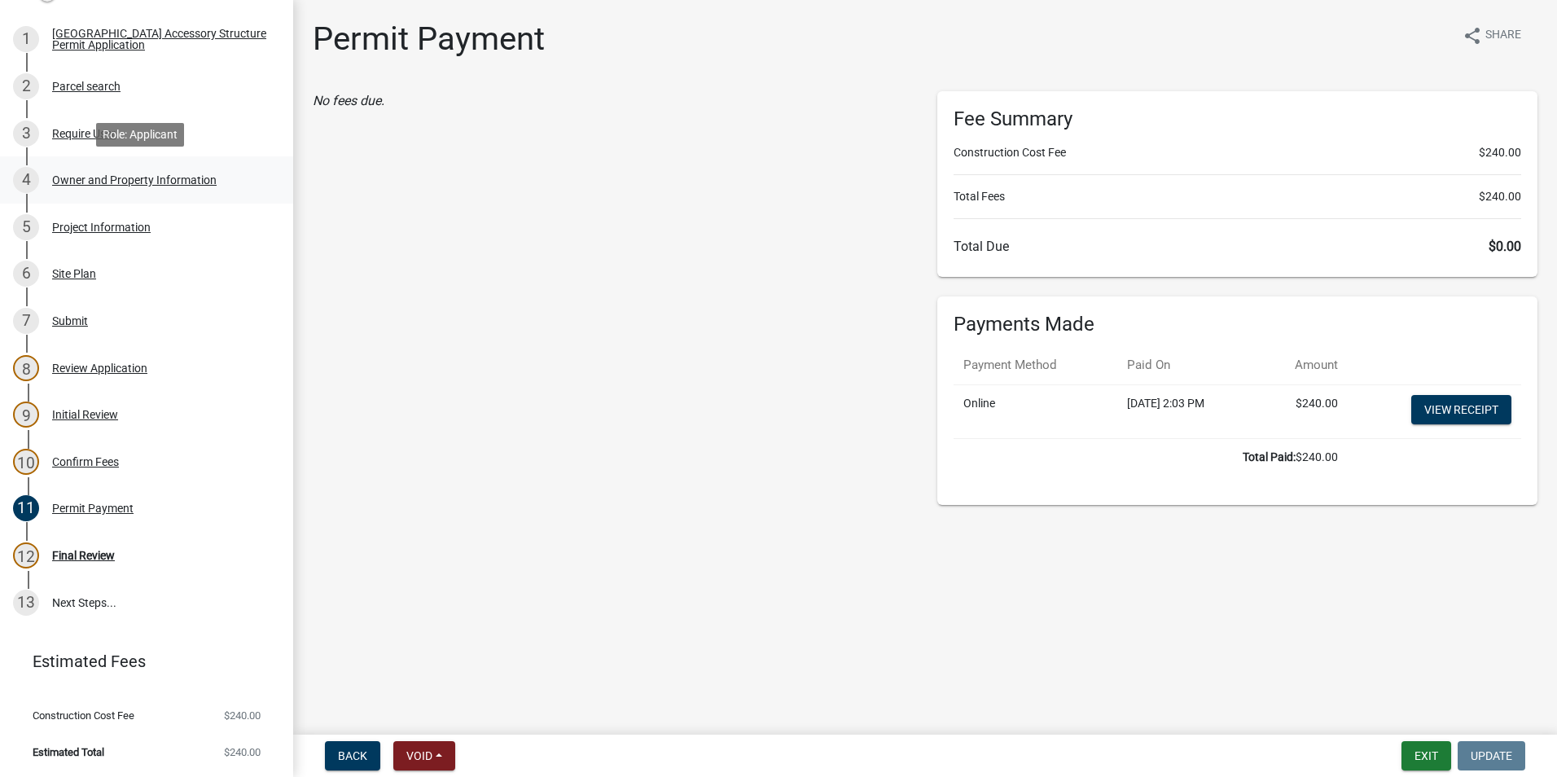
click at [126, 183] on div "Owner and Property Information" at bounding box center [134, 179] width 164 height 11
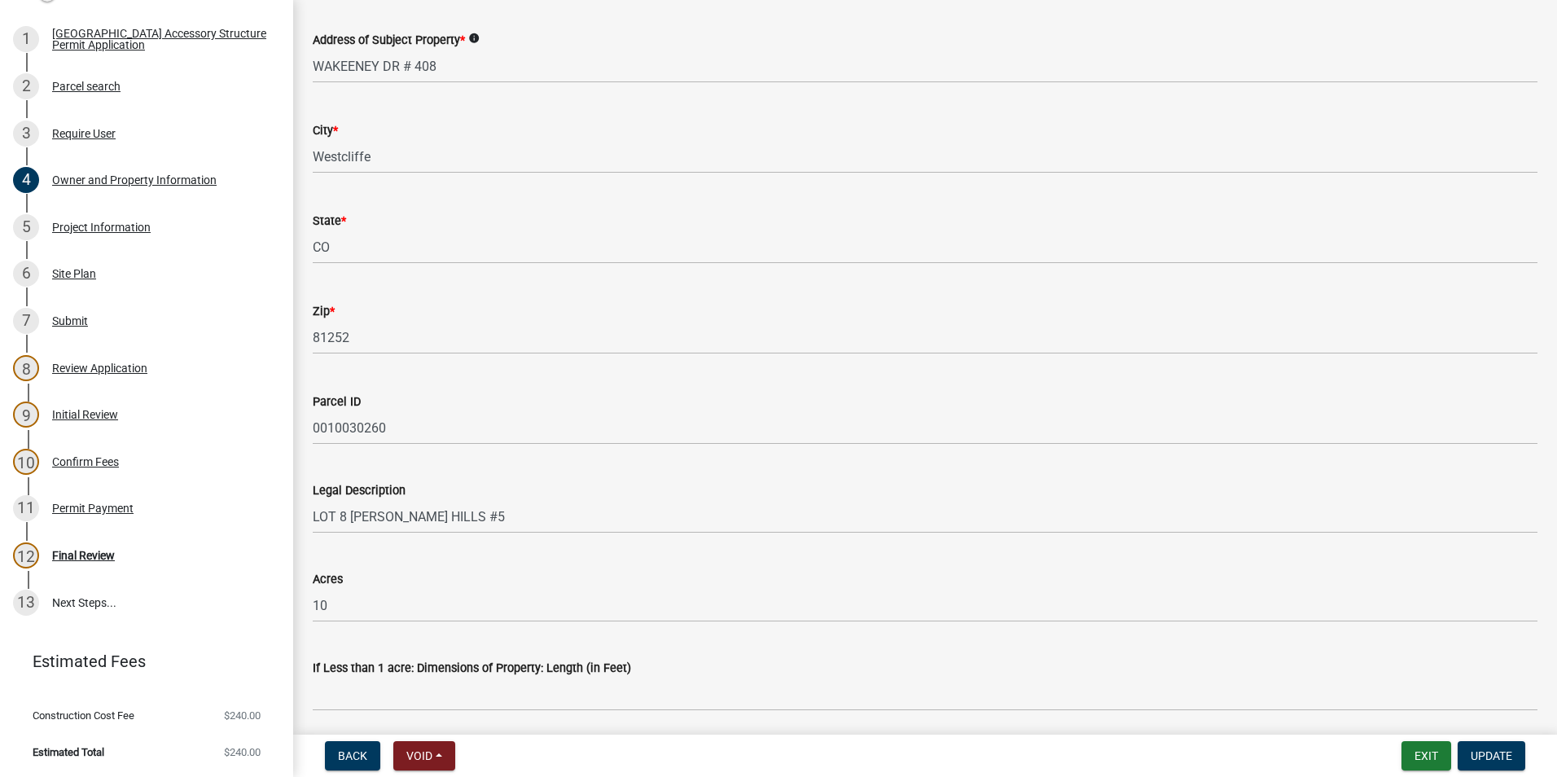
scroll to position [895, 0]
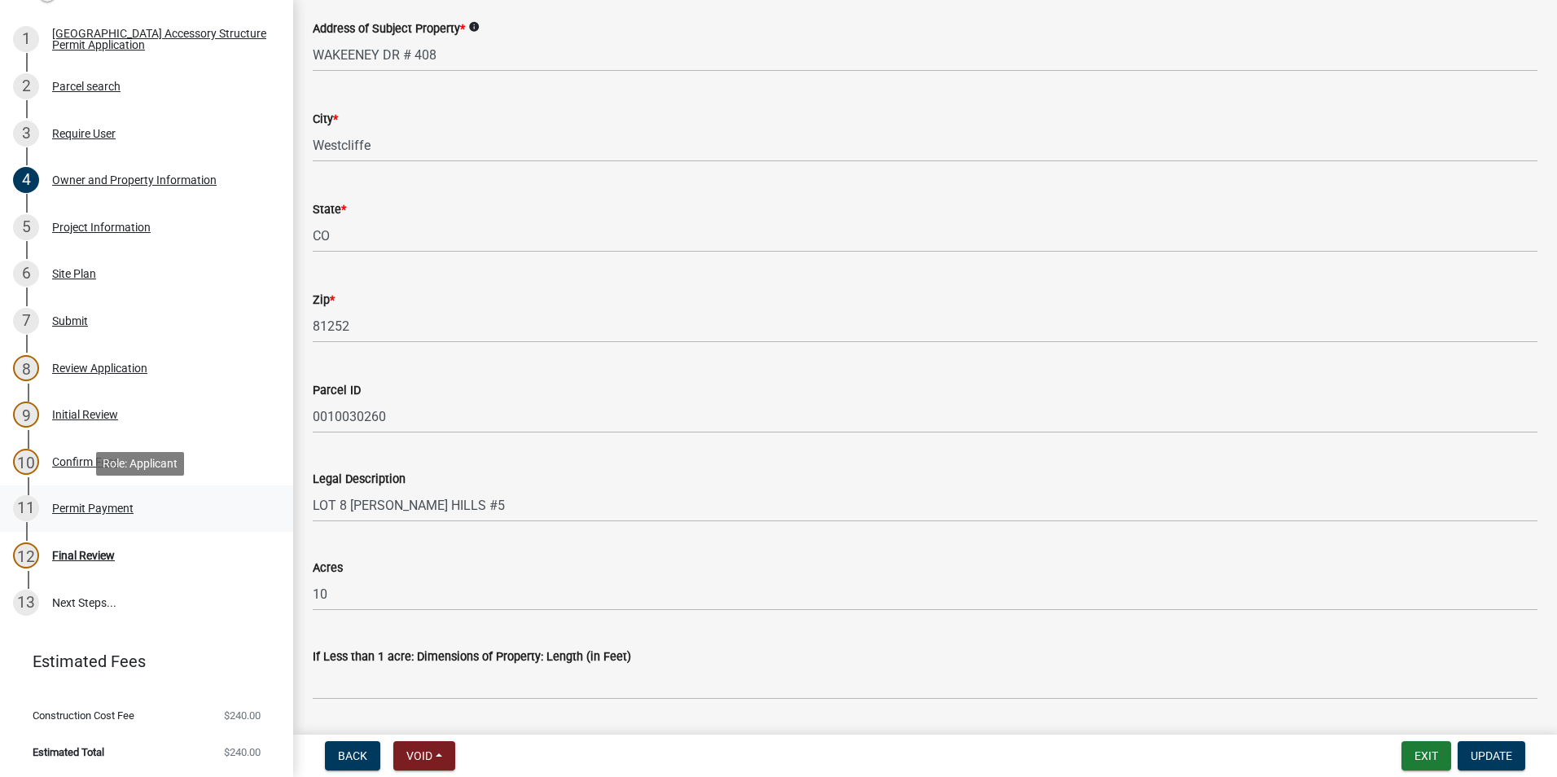
click at [77, 493] on link "11 Permit Payment" at bounding box center [146, 508] width 293 height 47
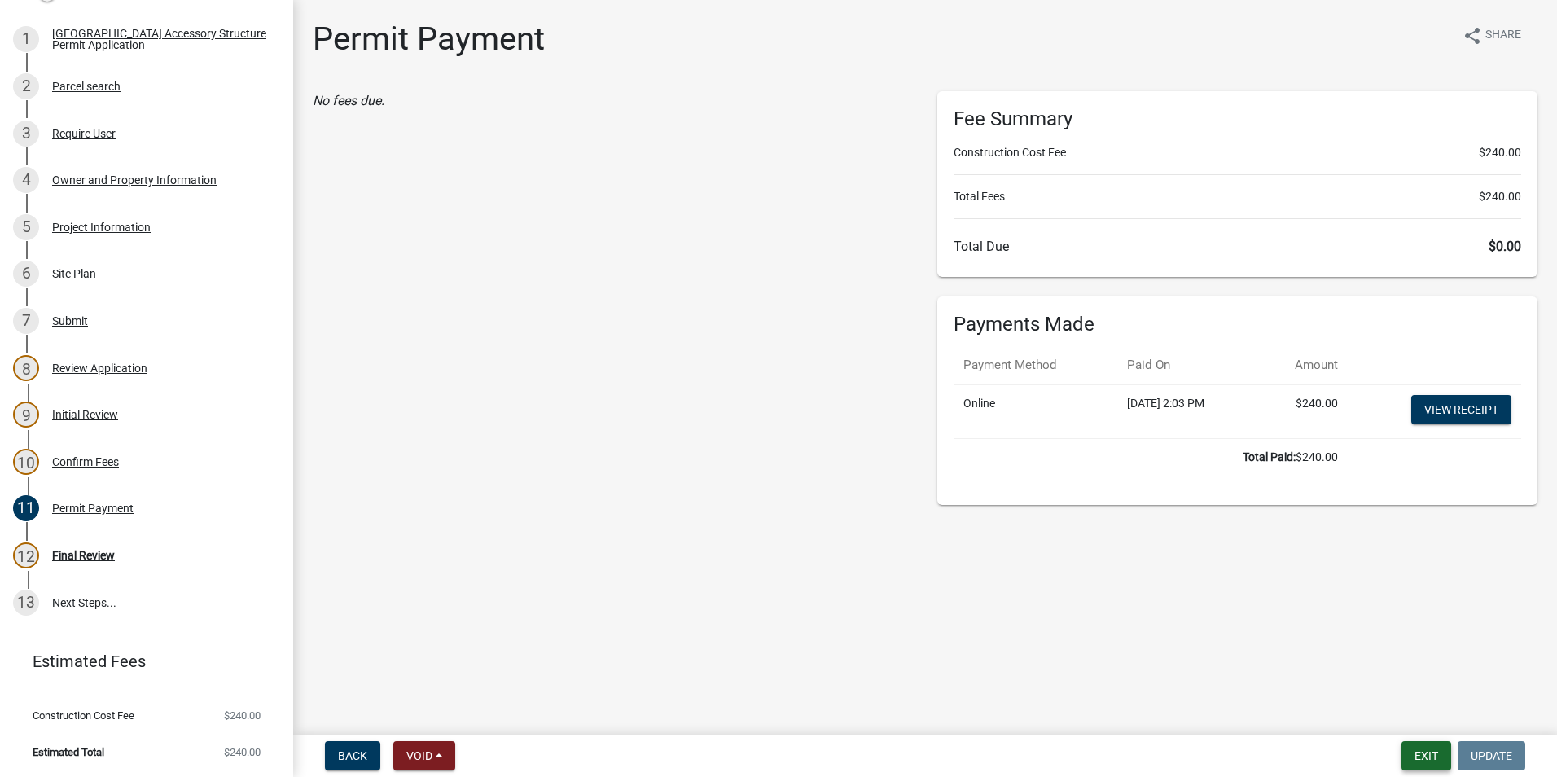
click at [1430, 761] on button "Exit" at bounding box center [1426, 755] width 50 height 29
